Goal: Task Accomplishment & Management: Complete application form

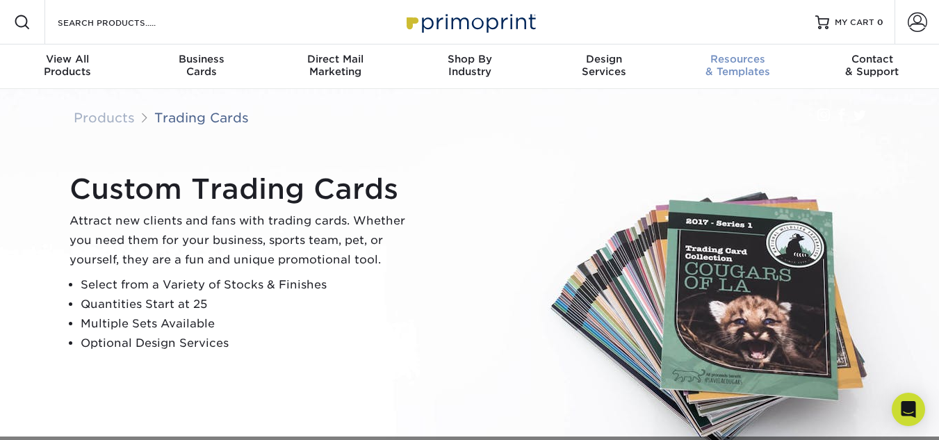
click at [741, 80] on link "Resources & Templates" at bounding box center [738, 66] width 134 height 44
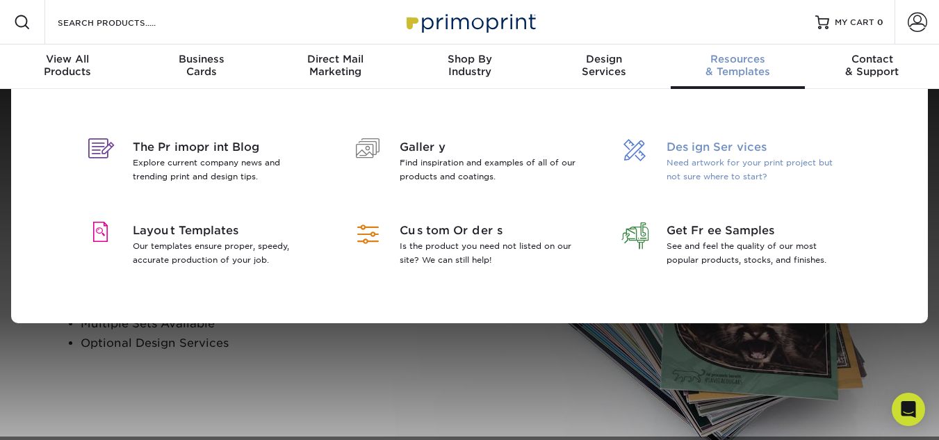
click at [683, 186] on div "Design Services Need artwork for your print project but not sure where to start?" at bounding box center [762, 164] width 190 height 50
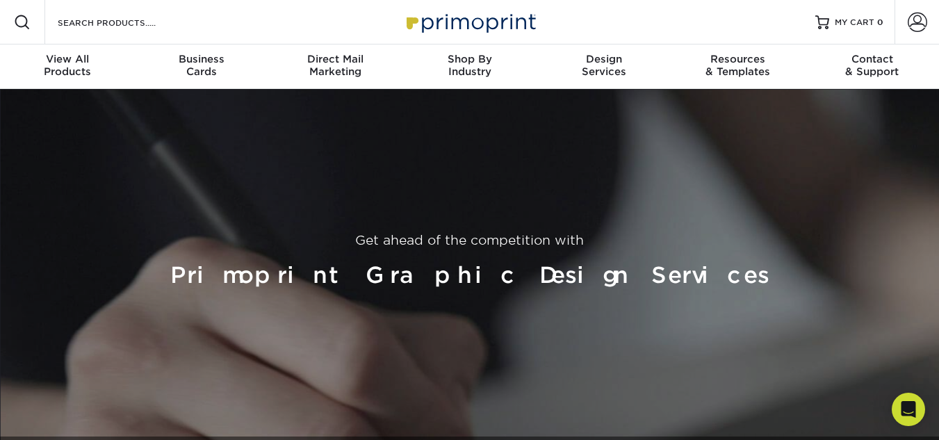
click at [683, 186] on div "Get ahead of the competition with Primoprint Graphic Design Services" at bounding box center [470, 263] width 834 height 348
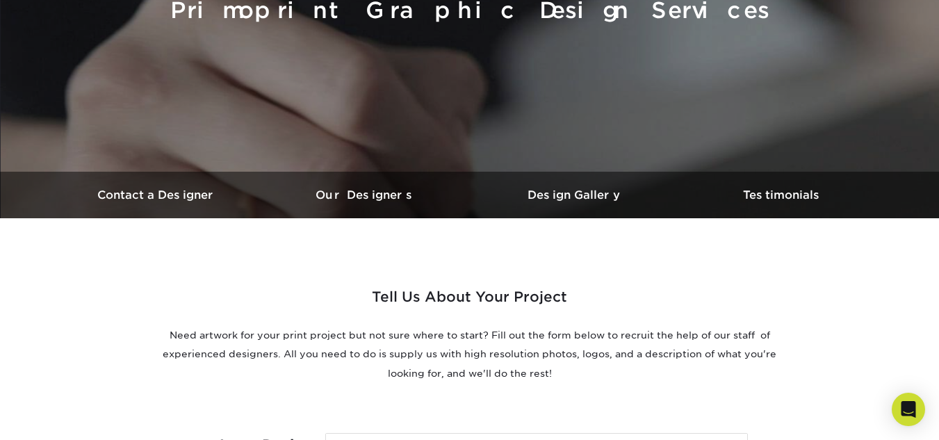
scroll to position [398, 0]
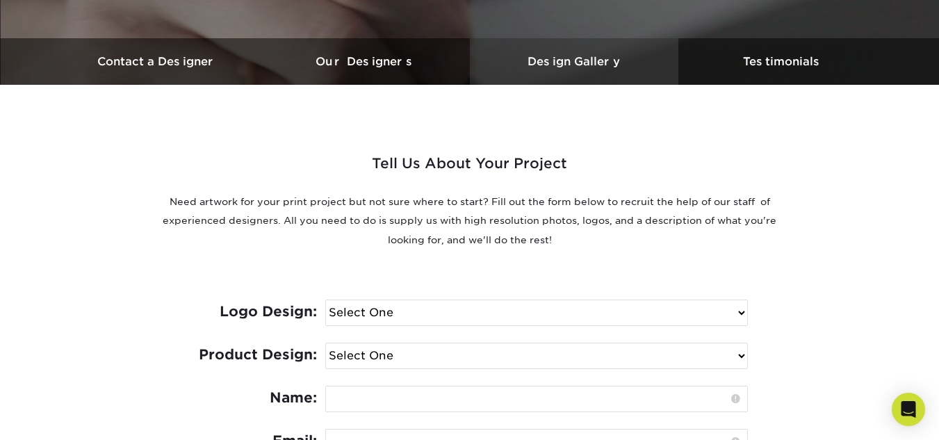
click at [623, 47] on link "Design Gallery" at bounding box center [574, 61] width 209 height 47
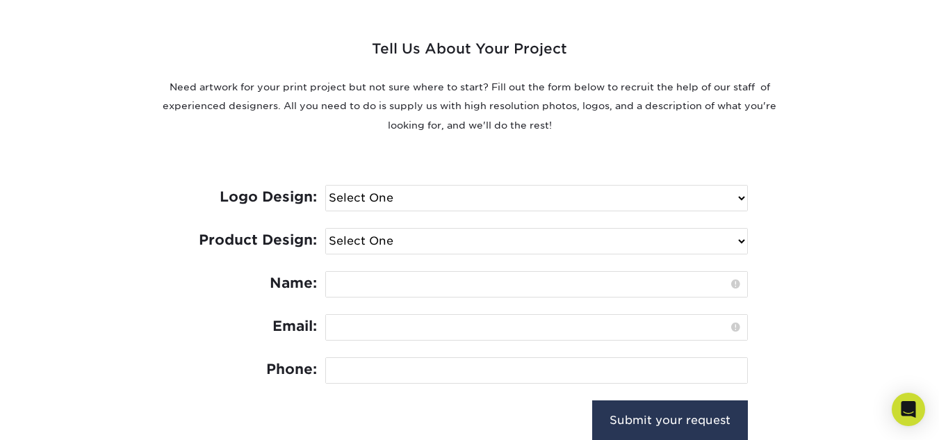
scroll to position [514, 0]
click at [598, 193] on select "Select One I need a logo design: $300 No thank you" at bounding box center [536, 197] width 421 height 25
click at [593, 270] on div at bounding box center [536, 283] width 423 height 26
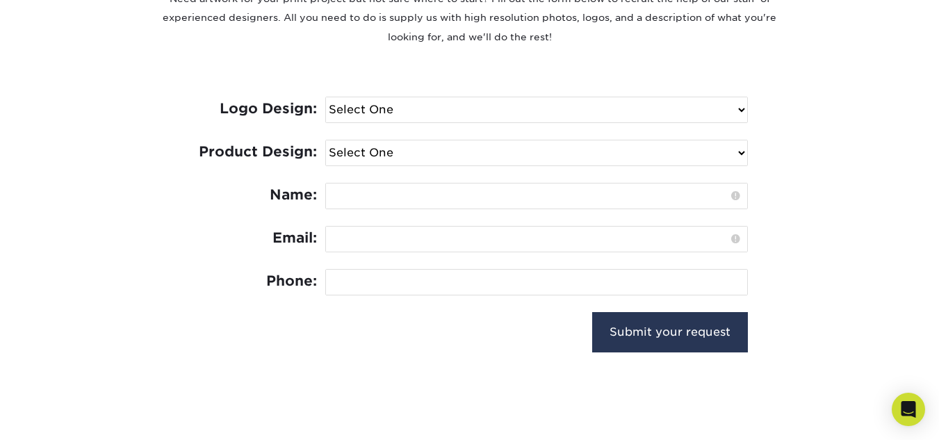
scroll to position [616, 0]
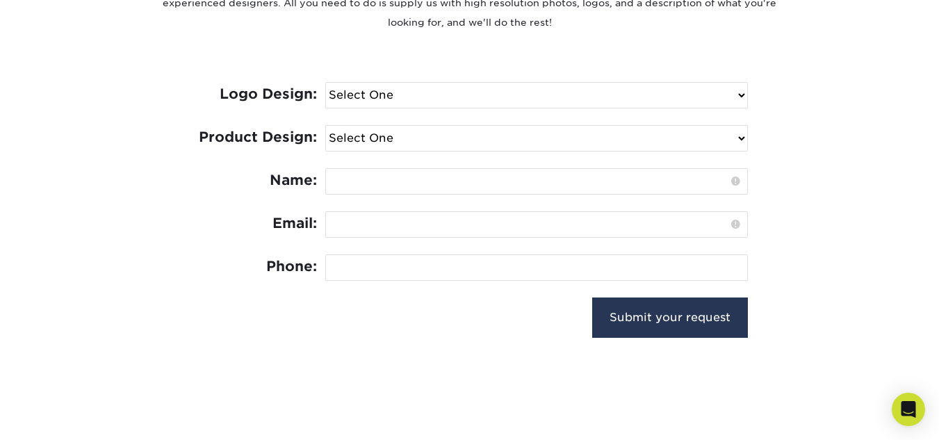
click at [601, 136] on select "Select One Logo Design Only Design Edits Banner Design: $50.00 Bookmark Design:…" at bounding box center [536, 138] width 421 height 25
click at [605, 89] on select "Select One I need a logo design: $300 No thank you" at bounding box center [536, 95] width 421 height 25
select select "No Logo"
click at [326, 83] on select "Select One I need a logo design: $300 No thank you" at bounding box center [536, 95] width 421 height 25
click at [592, 145] on select "Select One Logo Design Only Design Edits Banner Design: $50.00 Bookmark Design:…" at bounding box center [536, 138] width 421 height 25
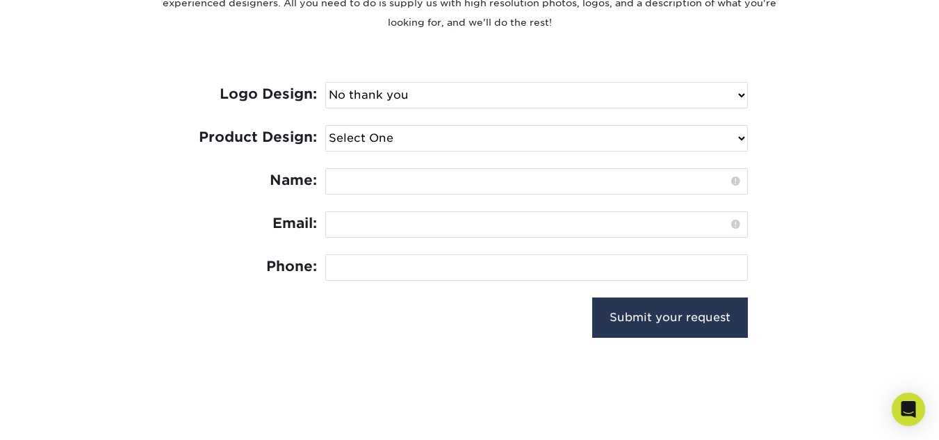
click at [623, 140] on select "Select One Logo Design Only Design Edits Banner Design: $50.00 Bookmark Design:…" at bounding box center [536, 138] width 421 height 25
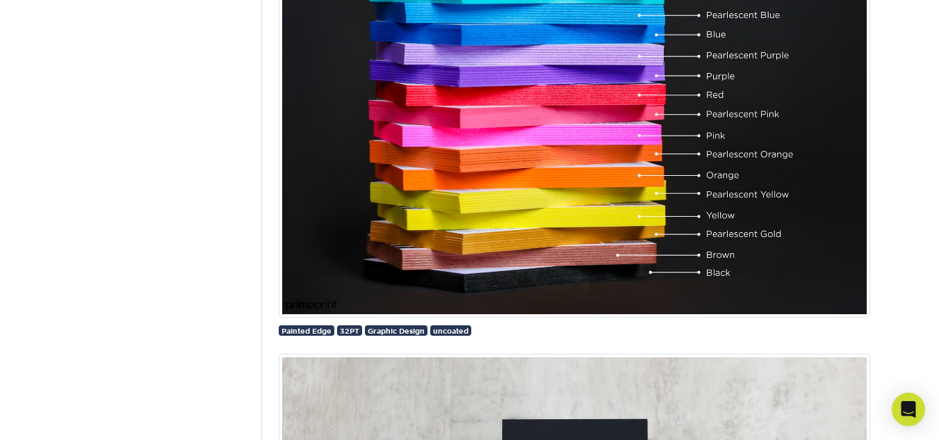
scroll to position [1606, 0]
